Goal: Transaction & Acquisition: Obtain resource

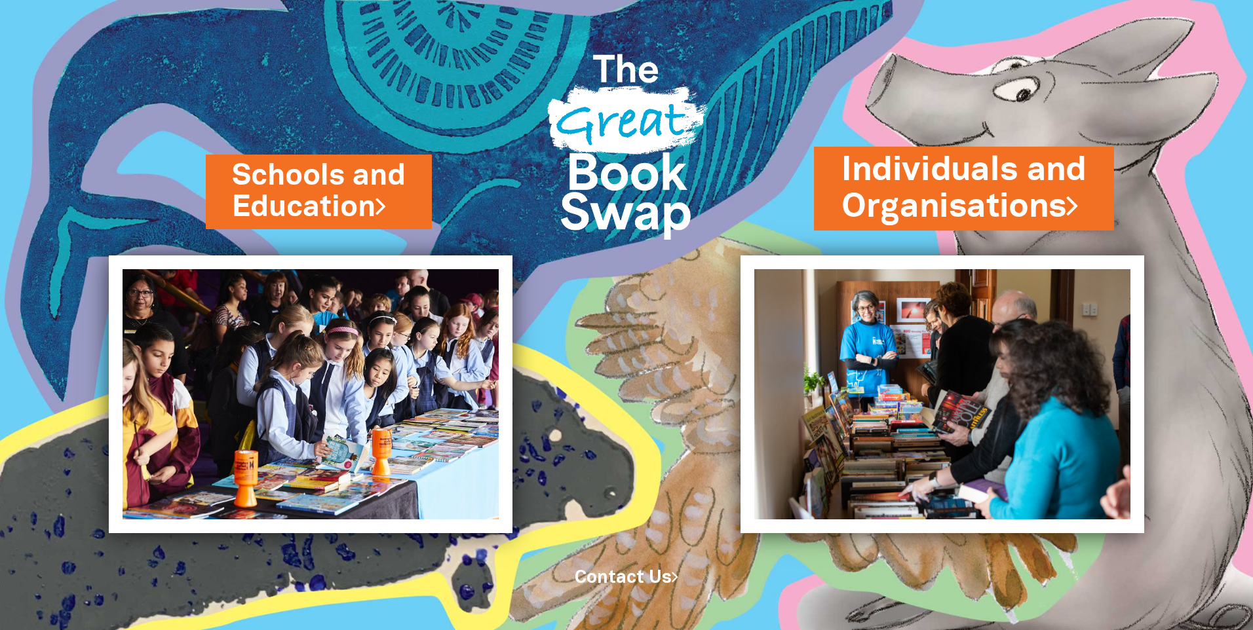
click at [1020, 191] on link "Individuals and Organisations" at bounding box center [963, 188] width 245 height 83
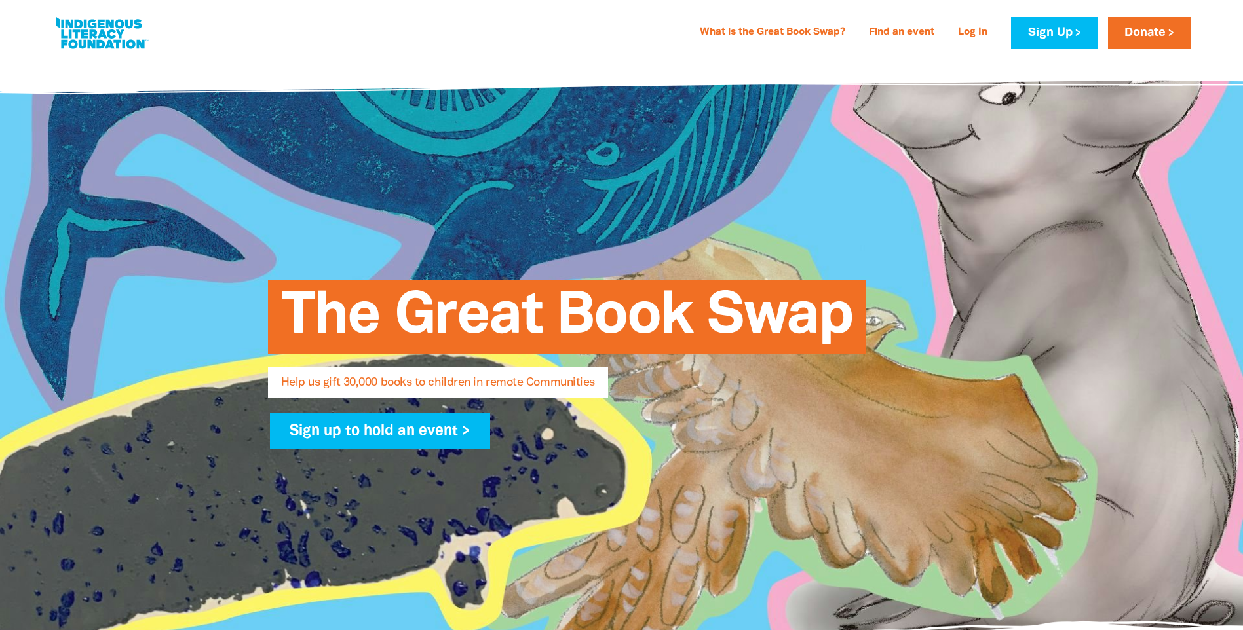
select select "AU"
click at [974, 33] on link "Log In" at bounding box center [972, 32] width 45 height 21
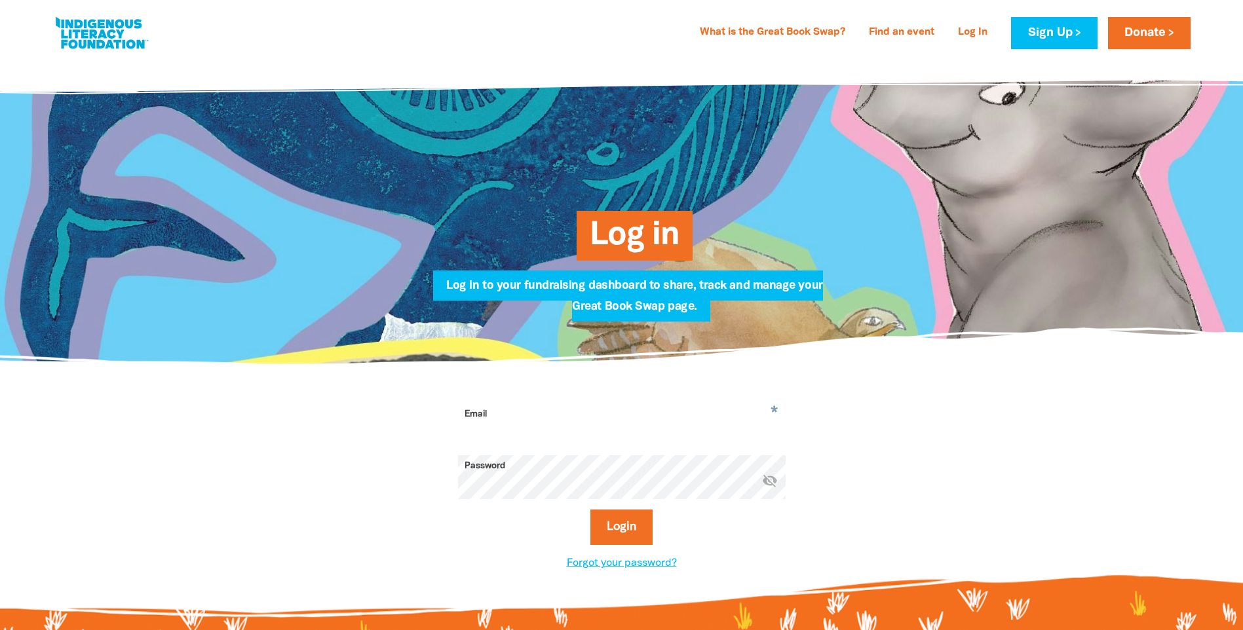
click at [534, 423] on input "Email" at bounding box center [622, 424] width 328 height 41
type input "[PERSON_NAME][EMAIL_ADDRESS][PERSON_NAME][DOMAIN_NAME]"
click at [590, 510] on button "Login" at bounding box center [621, 527] width 62 height 35
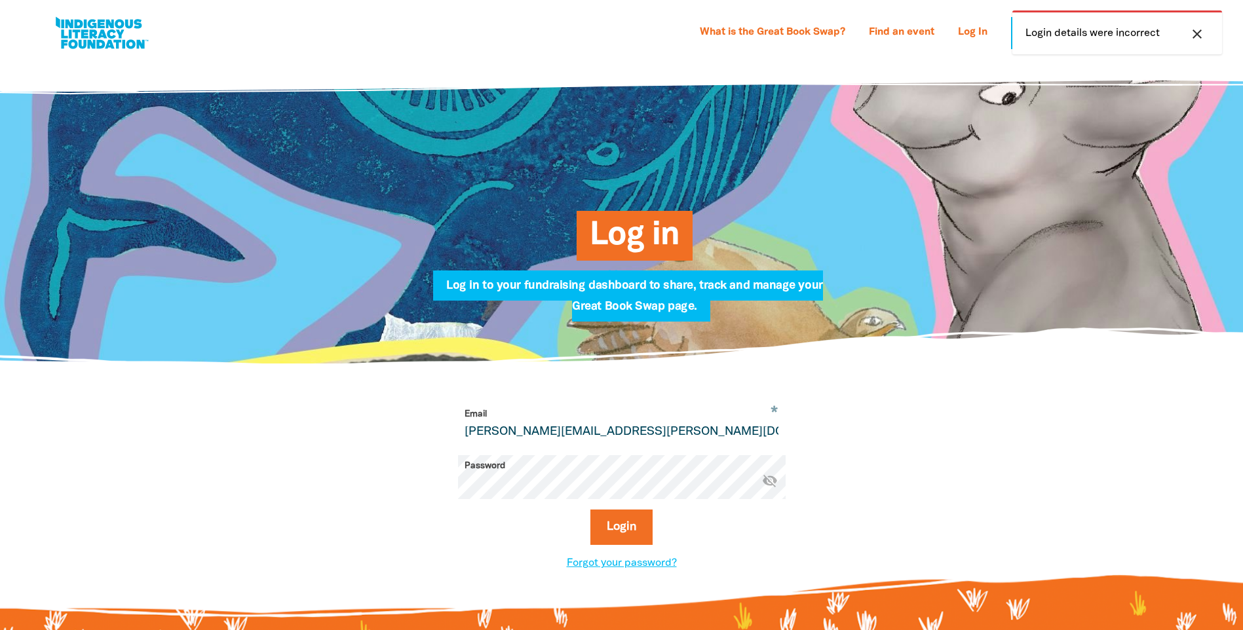
click at [397, 481] on div "* Email [PERSON_NAME][EMAIL_ADDRESS][PERSON_NAME][DOMAIN_NAME] Password * visib…" at bounding box center [622, 488] width 459 height 168
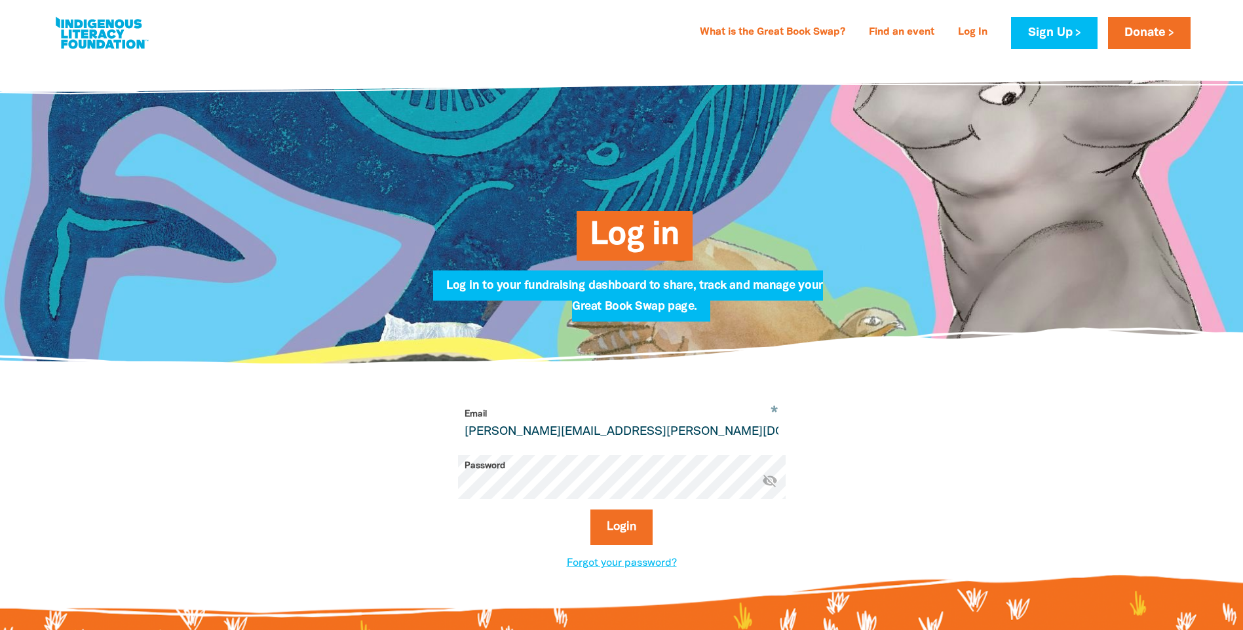
click at [590, 510] on button "Login" at bounding box center [621, 527] width 62 height 35
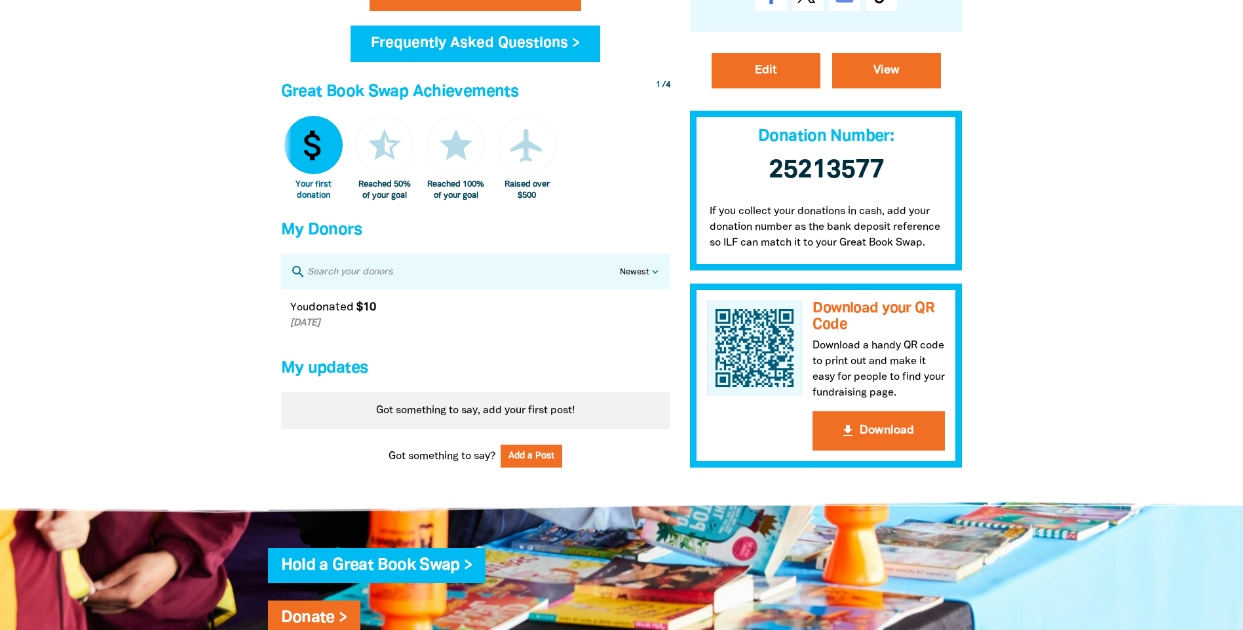
scroll to position [524, 0]
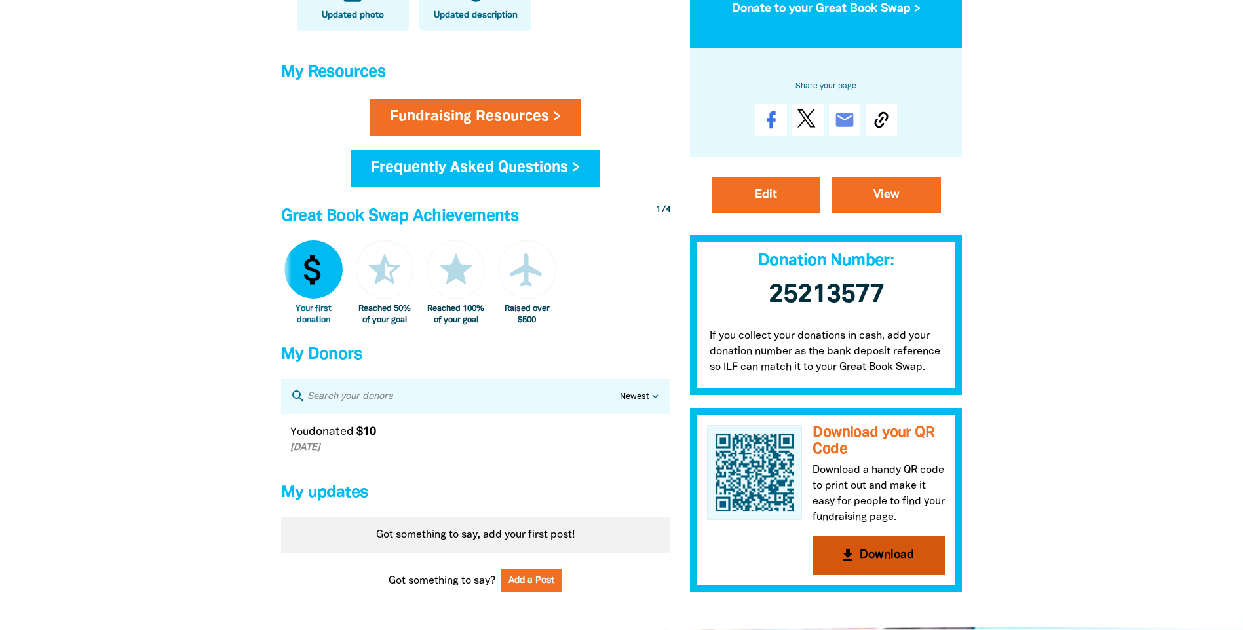
click at [870, 575] on button "get_app Download" at bounding box center [879, 555] width 132 height 39
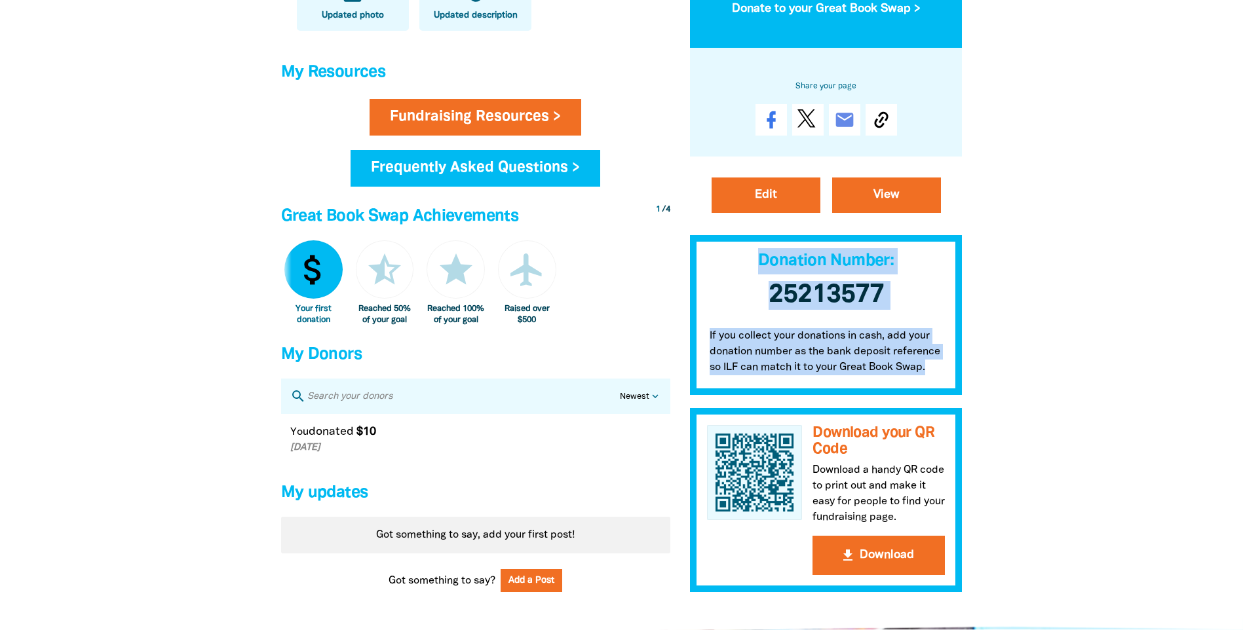
drag, startPoint x: 691, startPoint y: 250, endPoint x: 944, endPoint y: 390, distance: 288.3
click at [944, 390] on div "So far you've raised $10 Donate to your Great Book Swap > Share your page email…" at bounding box center [826, 240] width 273 height 706
copy div "Donation Number:﻿ 25213577 If you collect your donations in cash, add your dona…"
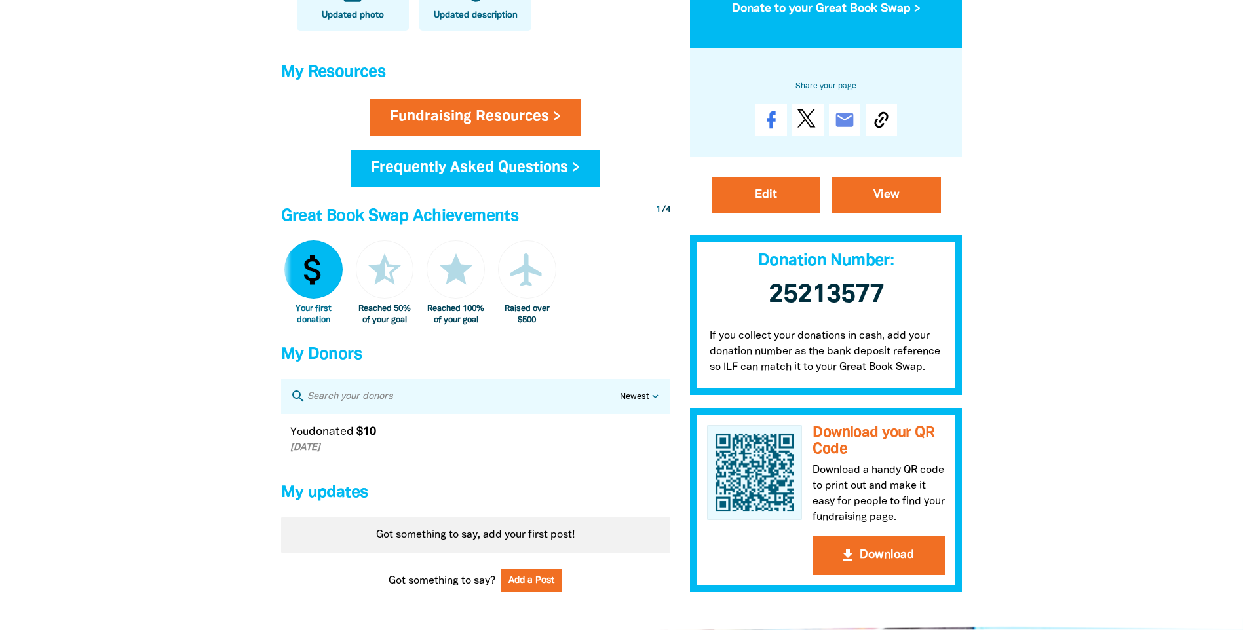
click at [509, 199] on div "Fundraising Resources > Frequently Asked Questions >" at bounding box center [476, 150] width 400 height 103
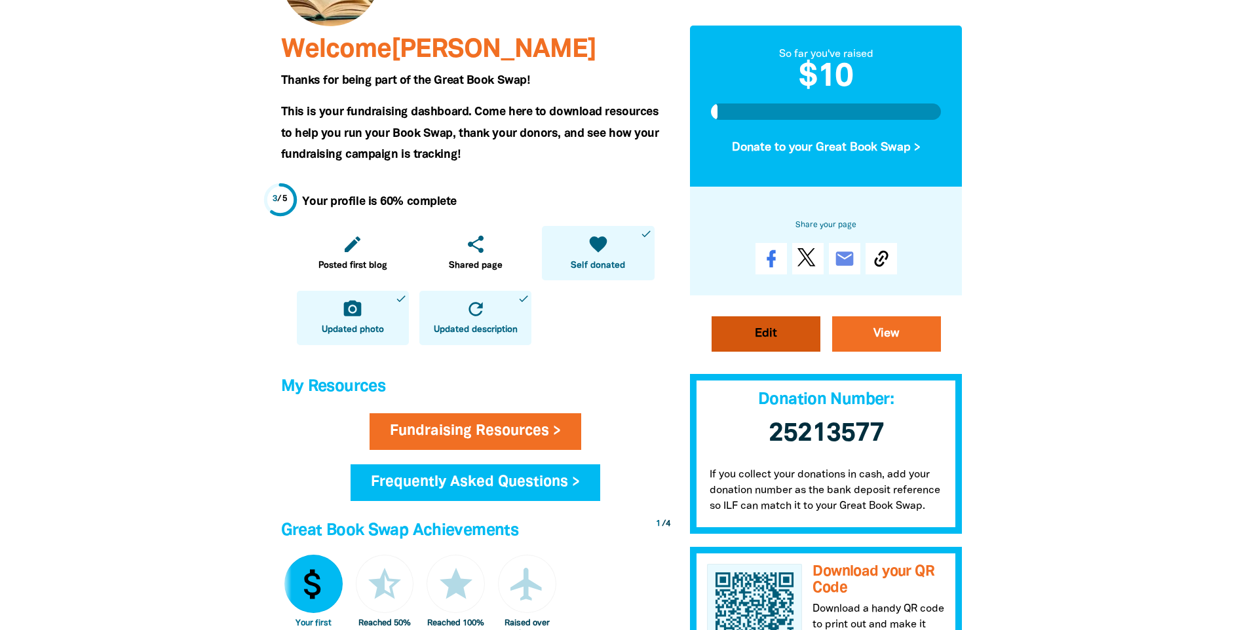
scroll to position [0, 0]
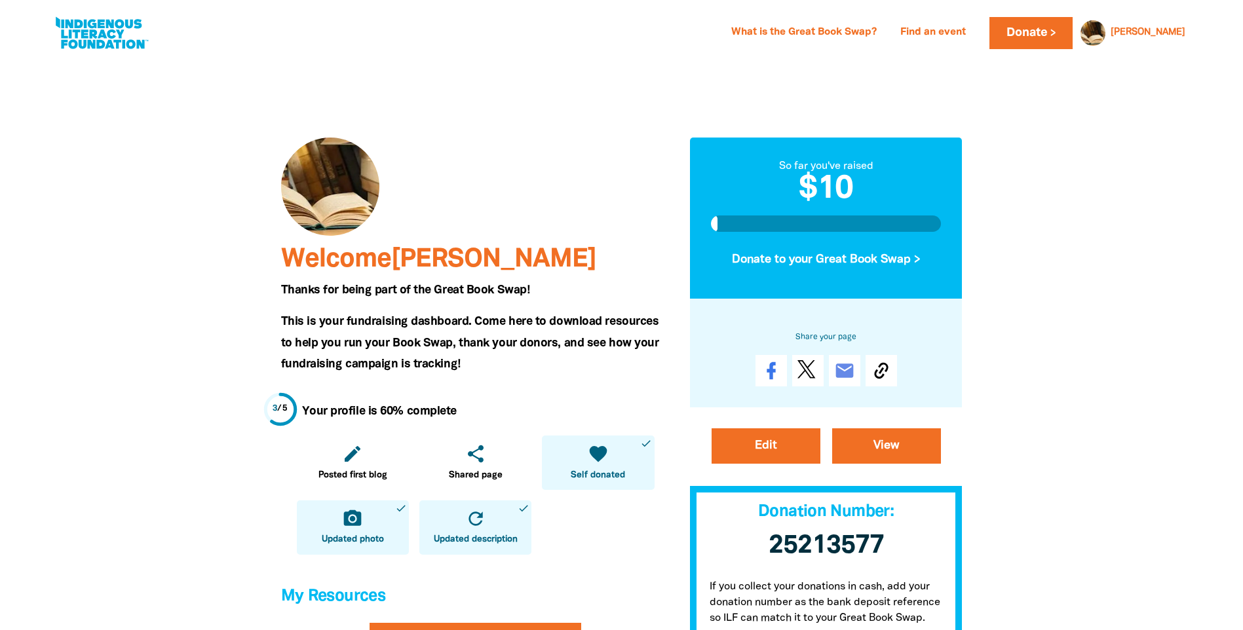
click at [92, 29] on link at bounding box center [101, 33] width 98 height 40
select select "AU"
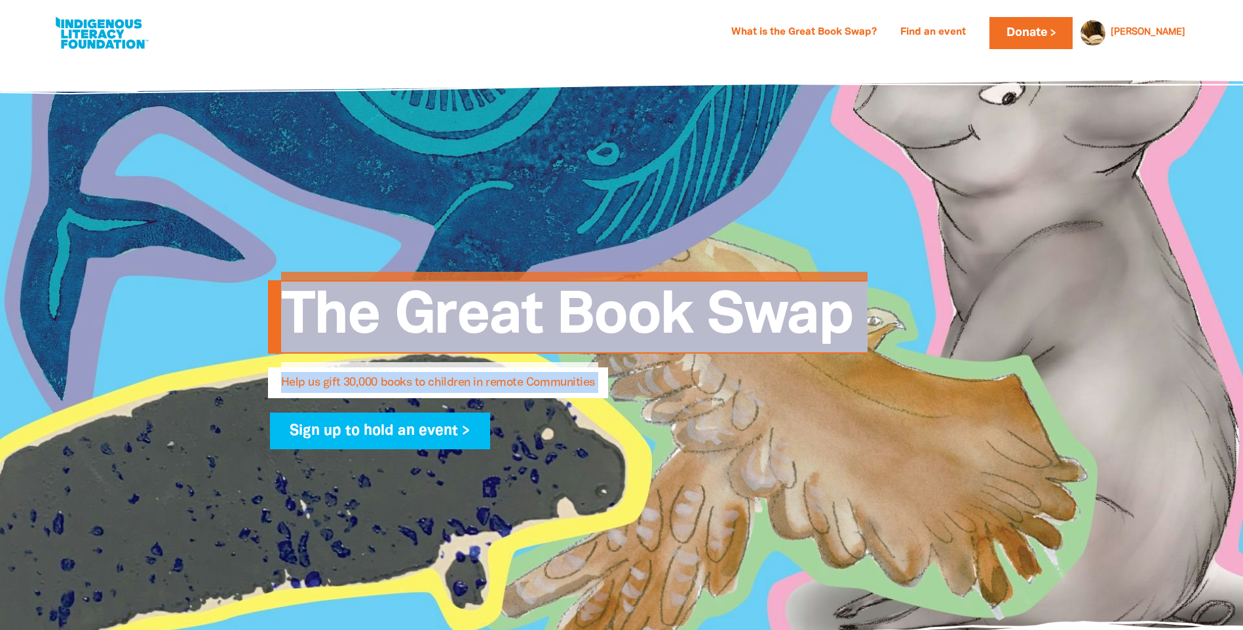
drag, startPoint x: 236, startPoint y: 201, endPoint x: 694, endPoint y: 421, distance: 508.5
click at [694, 421] on div "The Great Book Swap Help us gift 30,000 books to children in remote Communities…" at bounding box center [622, 358] width 786 height 598
copy div "The Great Book Swap Help us gift 30,000 books to children in remote Communities…"
click at [991, 161] on div "The Great Book Swap Help us gift 30,000 books to children in remote Communities…" at bounding box center [622, 358] width 786 height 598
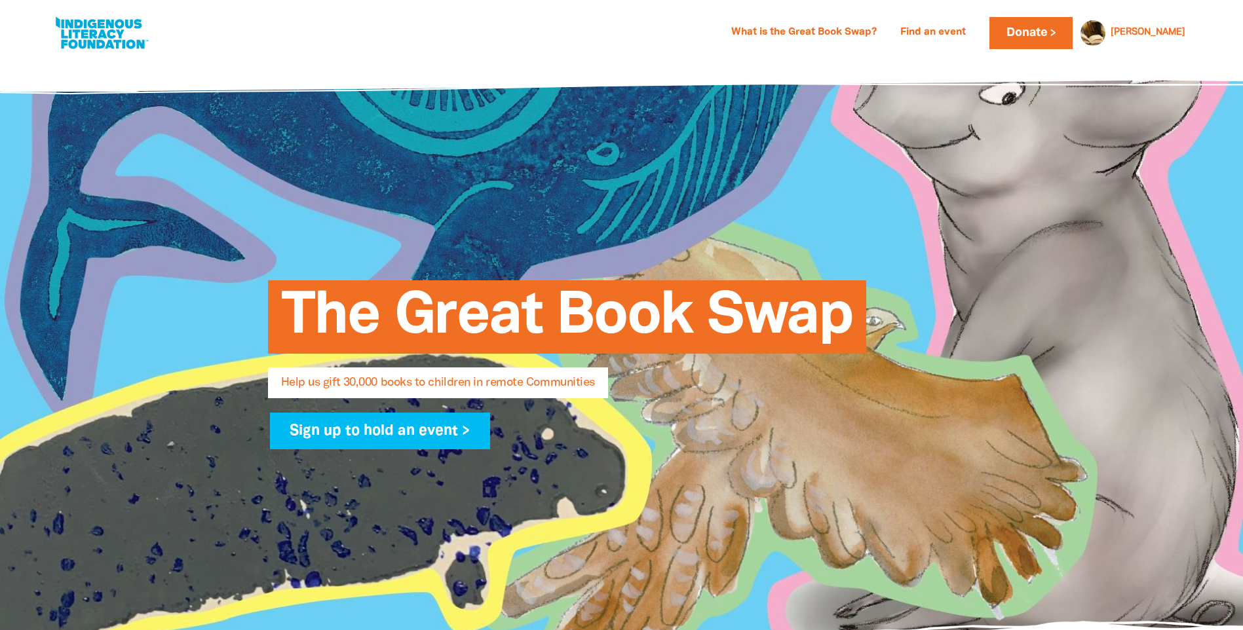
click at [121, 31] on link at bounding box center [101, 33] width 98 height 40
drag, startPoint x: 121, startPoint y: 31, endPoint x: 149, endPoint y: 334, distance: 303.5
click at [144, 320] on div at bounding box center [621, 358] width 1243 height 598
